Goal: Navigation & Orientation: Find specific page/section

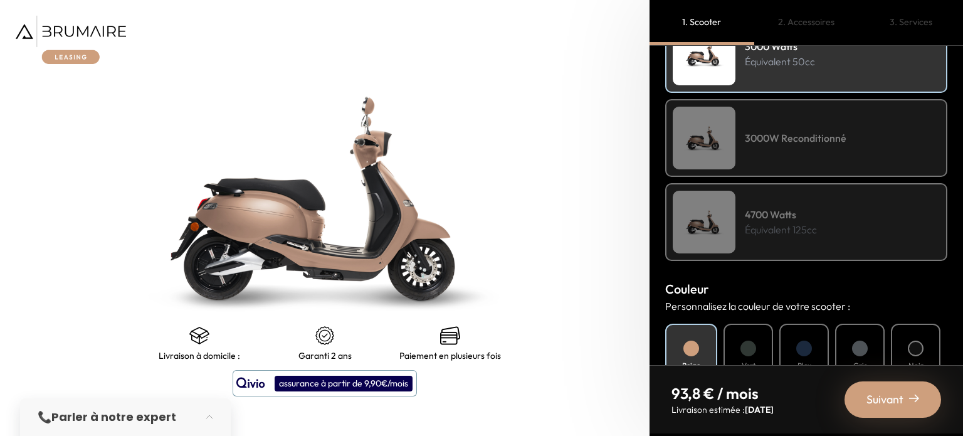
scroll to position [251, 0]
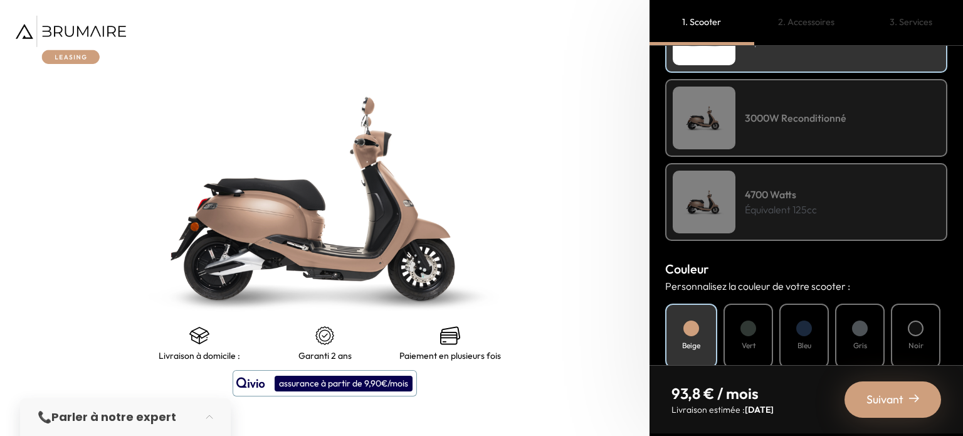
click at [756, 207] on p "Équivalent 125cc" at bounding box center [781, 209] width 72 height 15
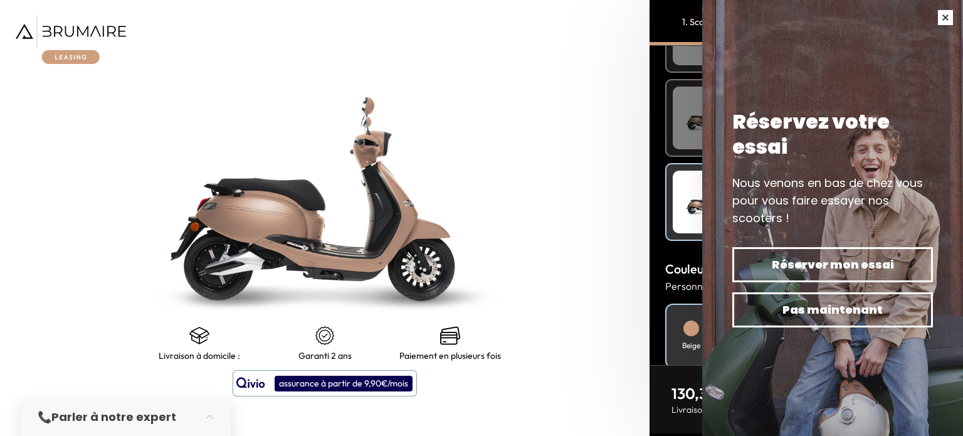
click at [940, 21] on button "button" at bounding box center [945, 17] width 35 height 35
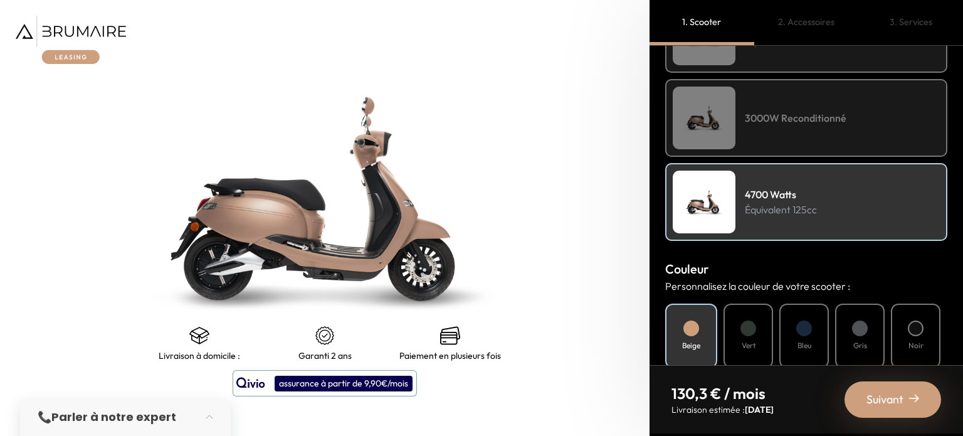
click at [63, 19] on img at bounding box center [71, 40] width 110 height 48
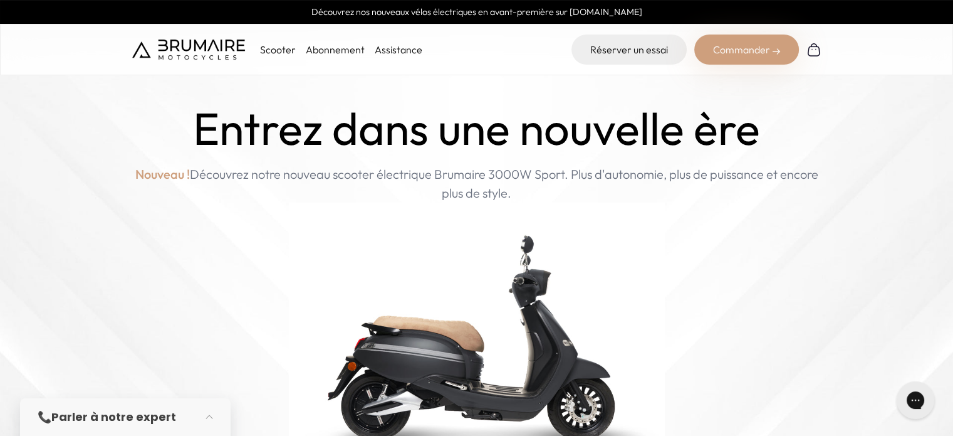
click at [284, 48] on p "Scooter" at bounding box center [278, 49] width 36 height 15
